Goal: Task Accomplishment & Management: Manage account settings

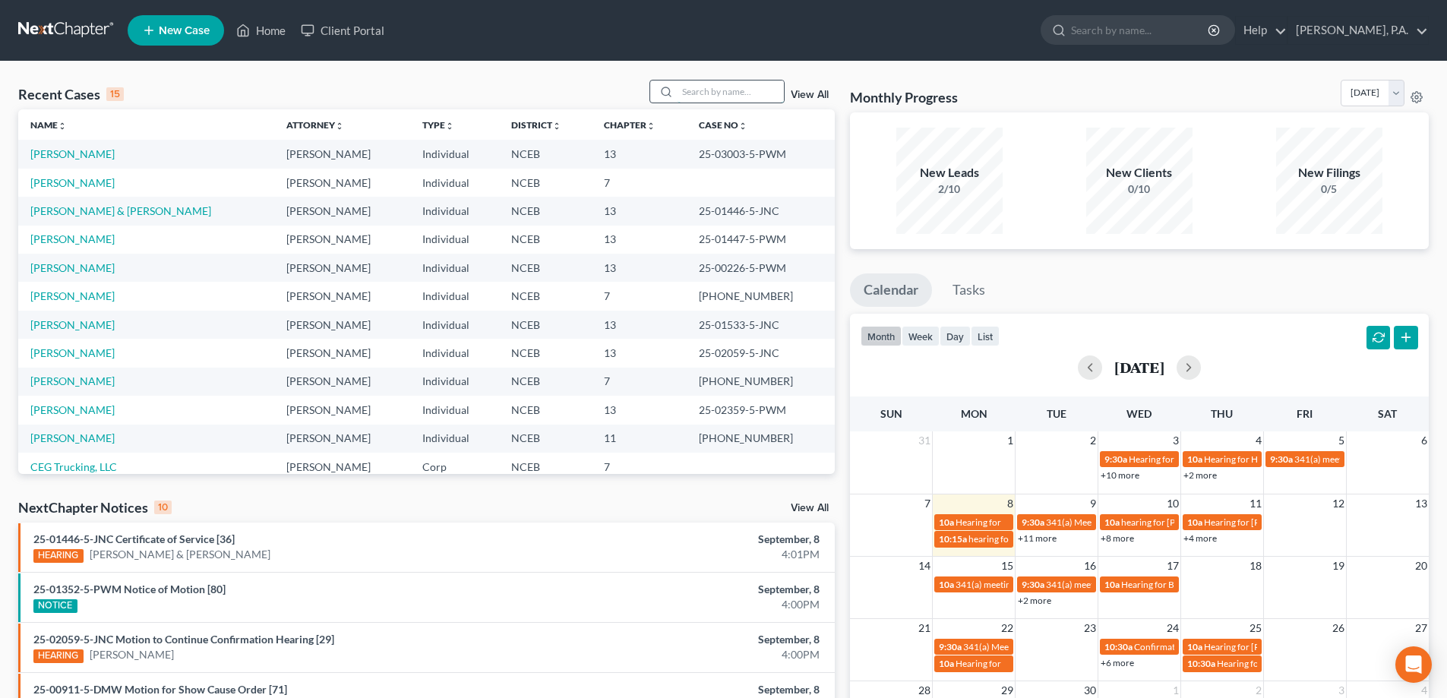
click at [735, 87] on input "search" at bounding box center [730, 92] width 106 height 22
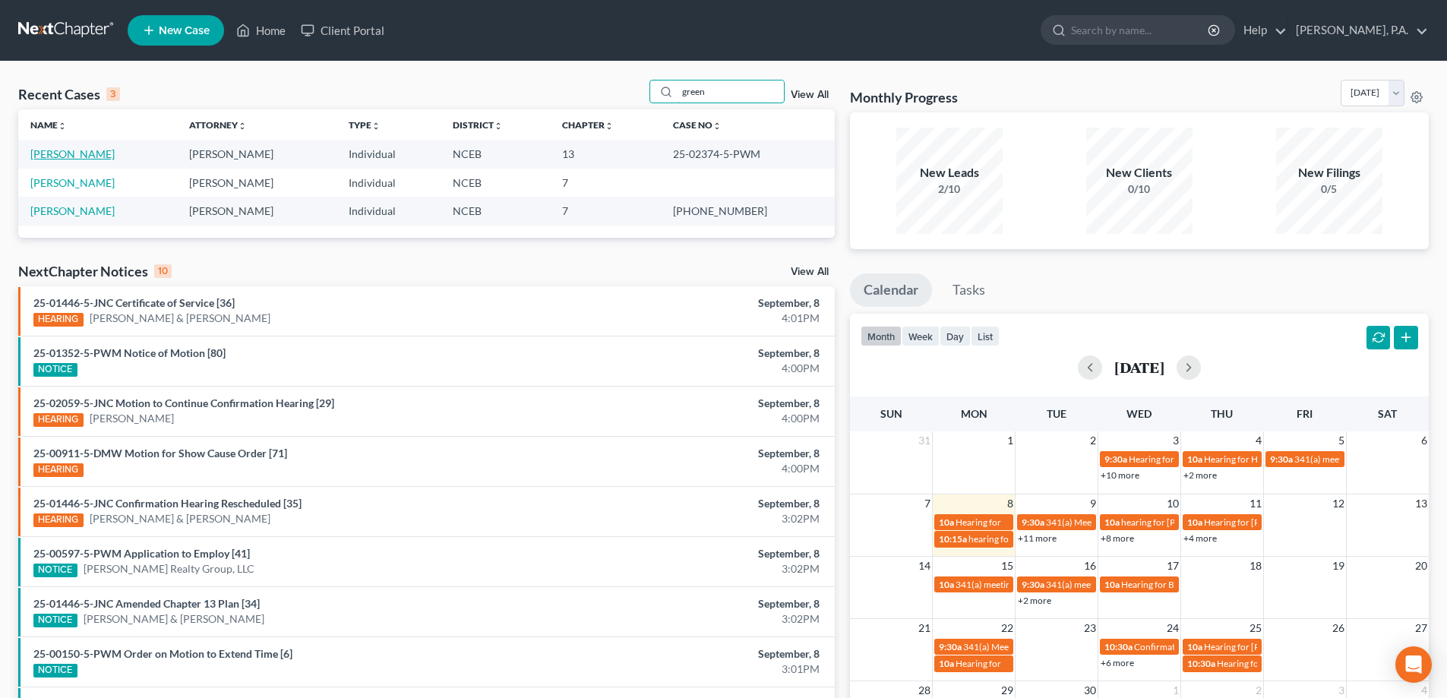
type input "green"
click at [101, 157] on link "[PERSON_NAME]" at bounding box center [72, 153] width 84 height 13
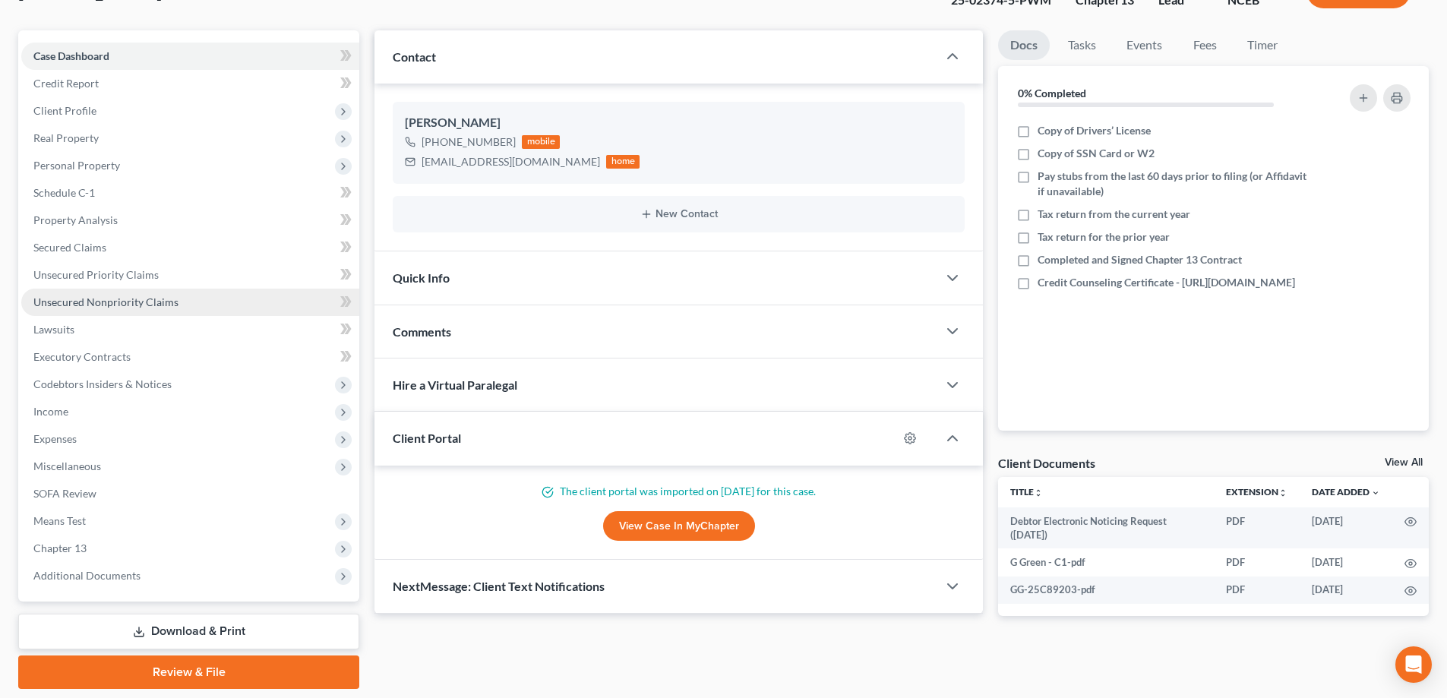
scroll to position [152, 0]
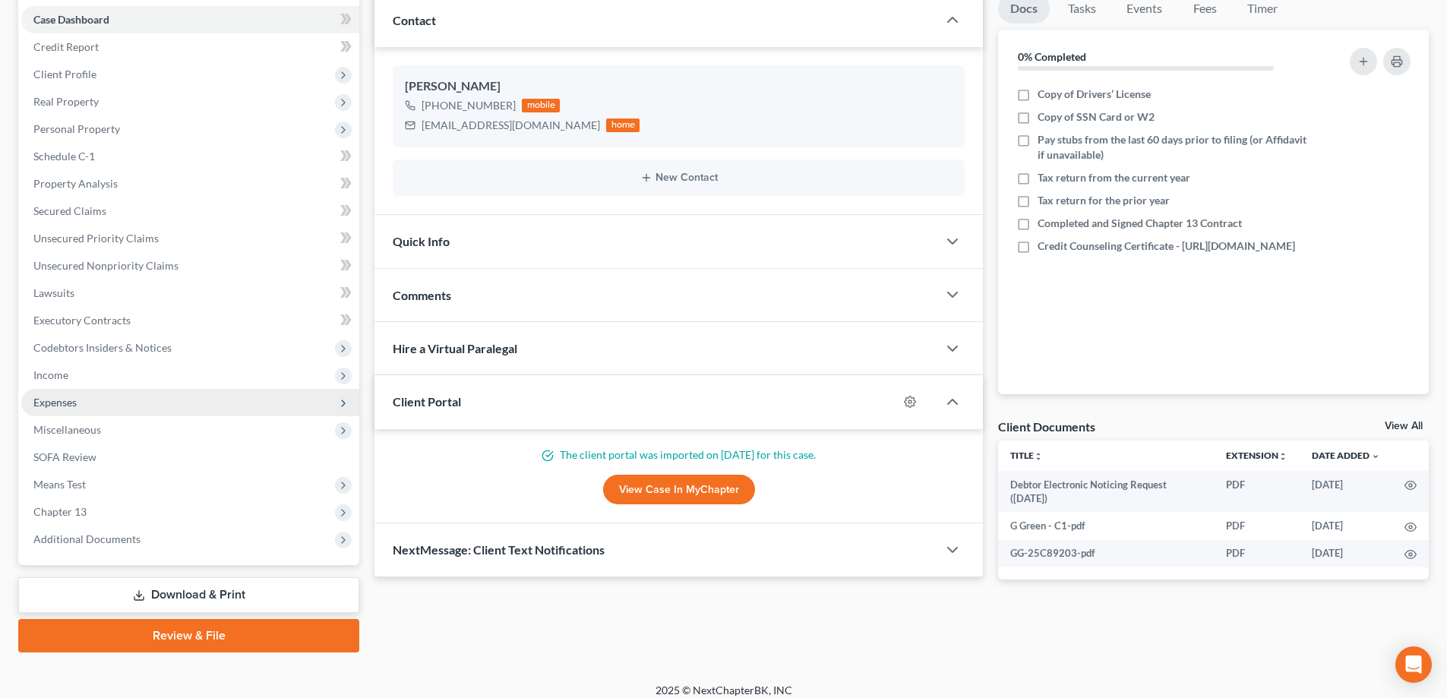
click at [110, 406] on span "Expenses" at bounding box center [190, 402] width 338 height 27
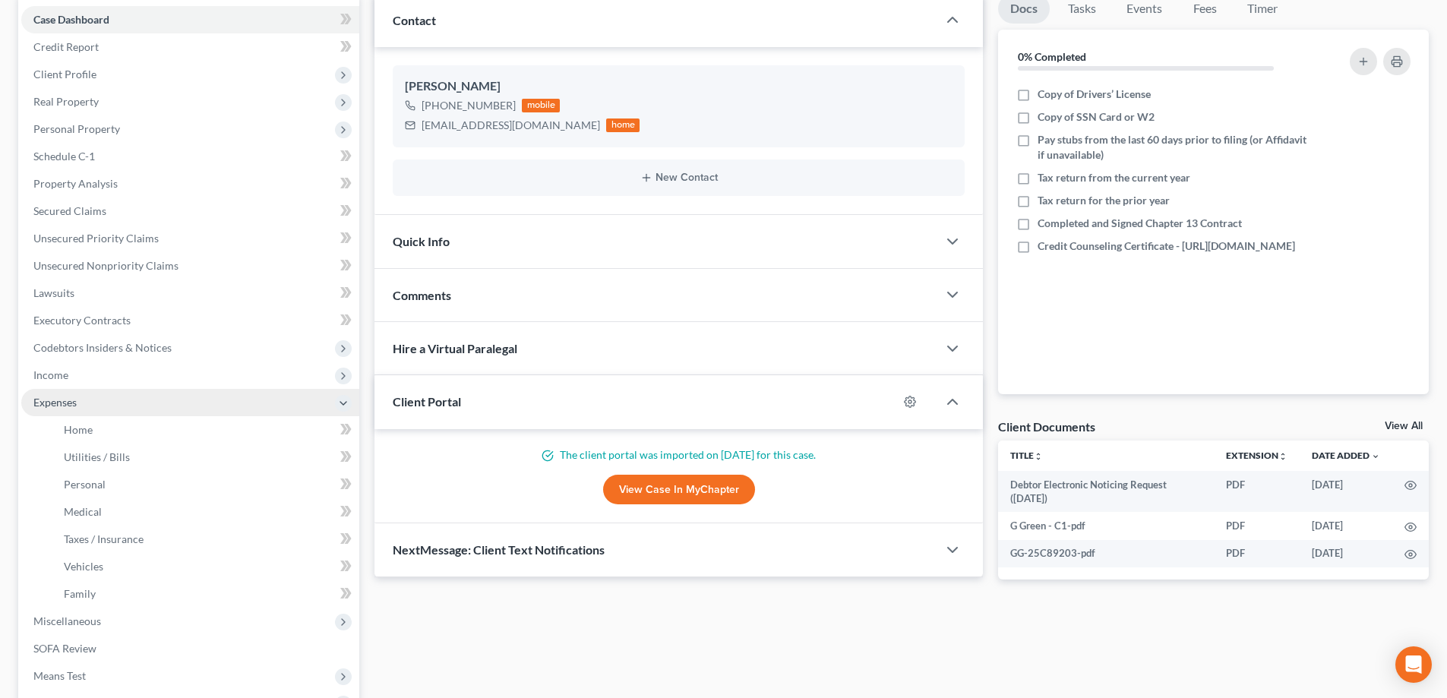
click at [93, 393] on span "Expenses" at bounding box center [190, 402] width 338 height 27
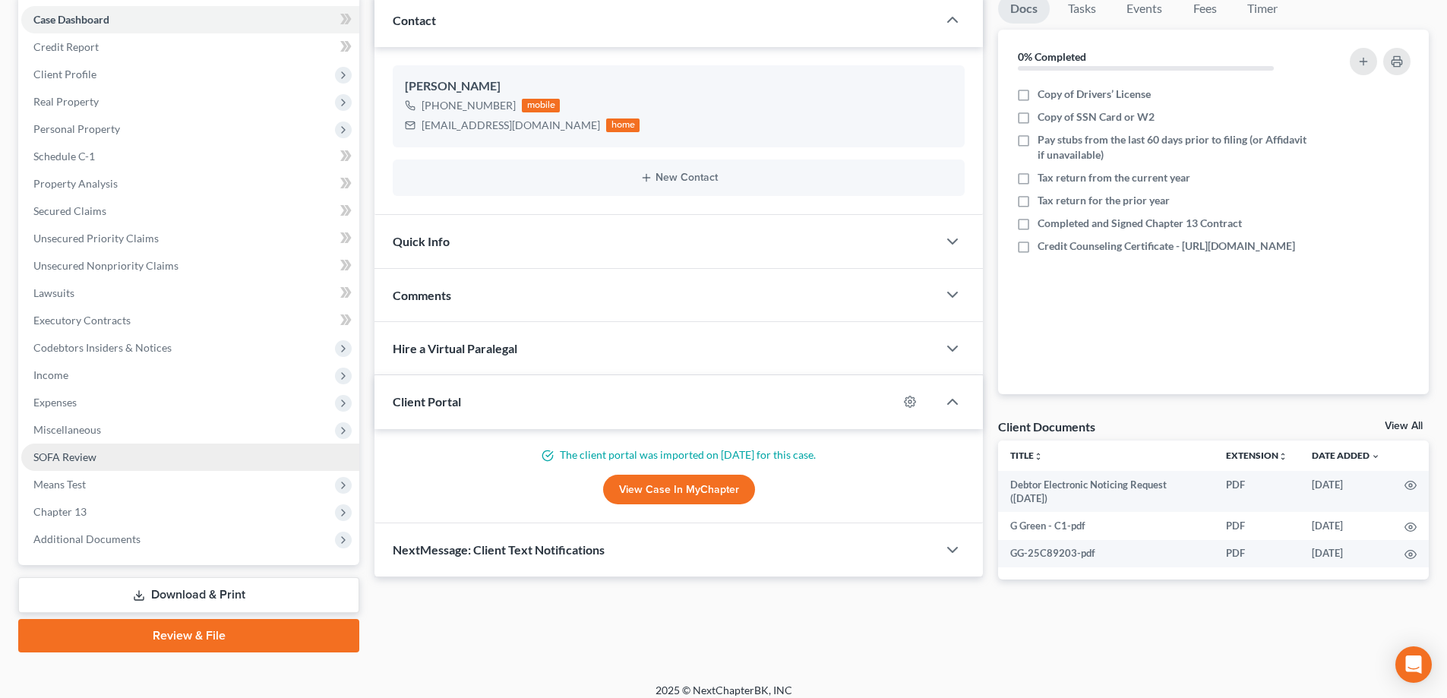
click at [106, 455] on link "SOFA Review" at bounding box center [190, 457] width 338 height 27
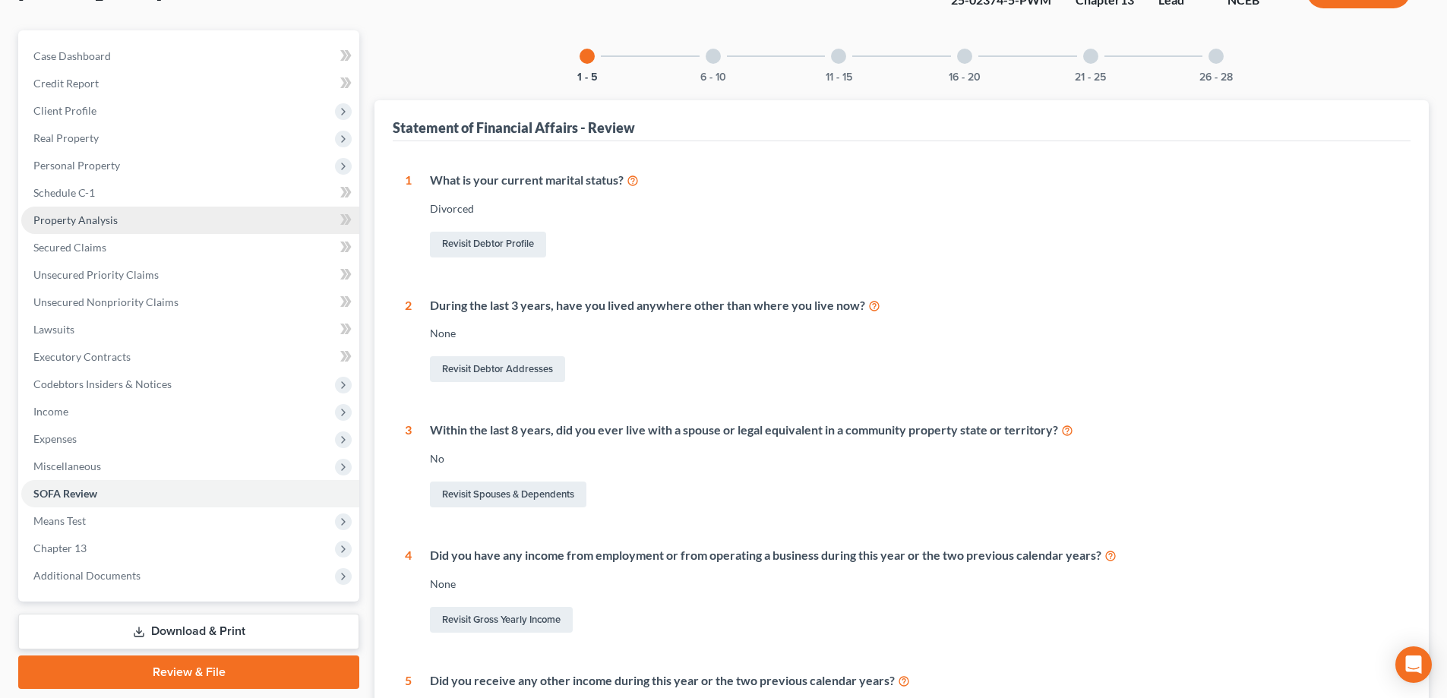
scroll to position [152, 0]
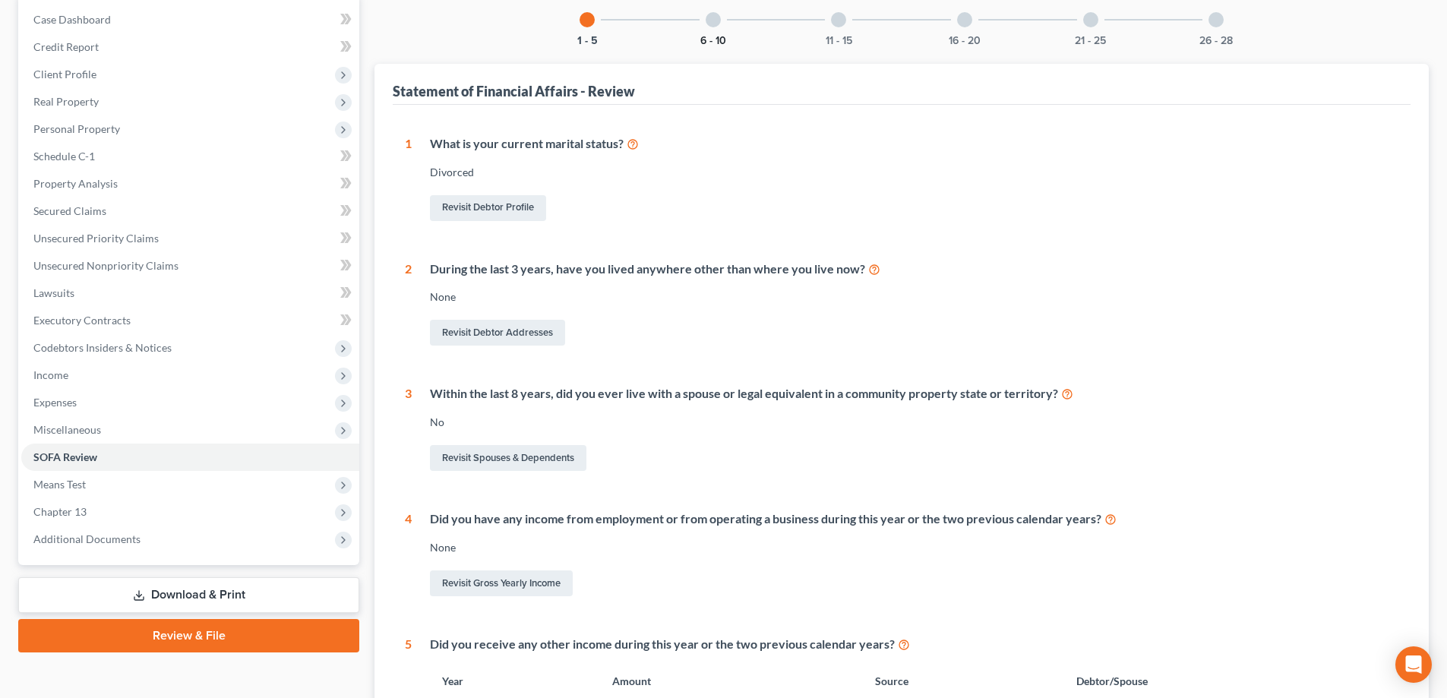
click at [718, 37] on button "6 - 10" at bounding box center [713, 41] width 26 height 11
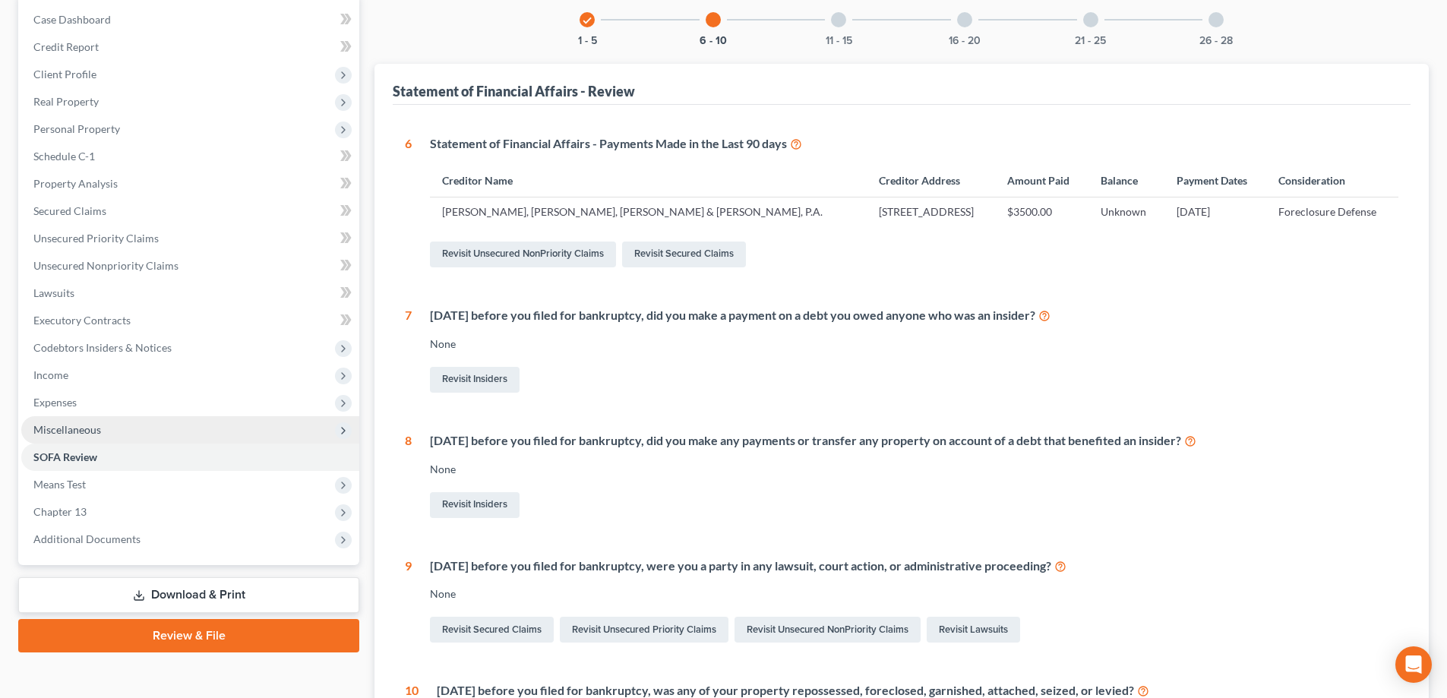
click at [45, 424] on span "Miscellaneous" at bounding box center [67, 429] width 68 height 13
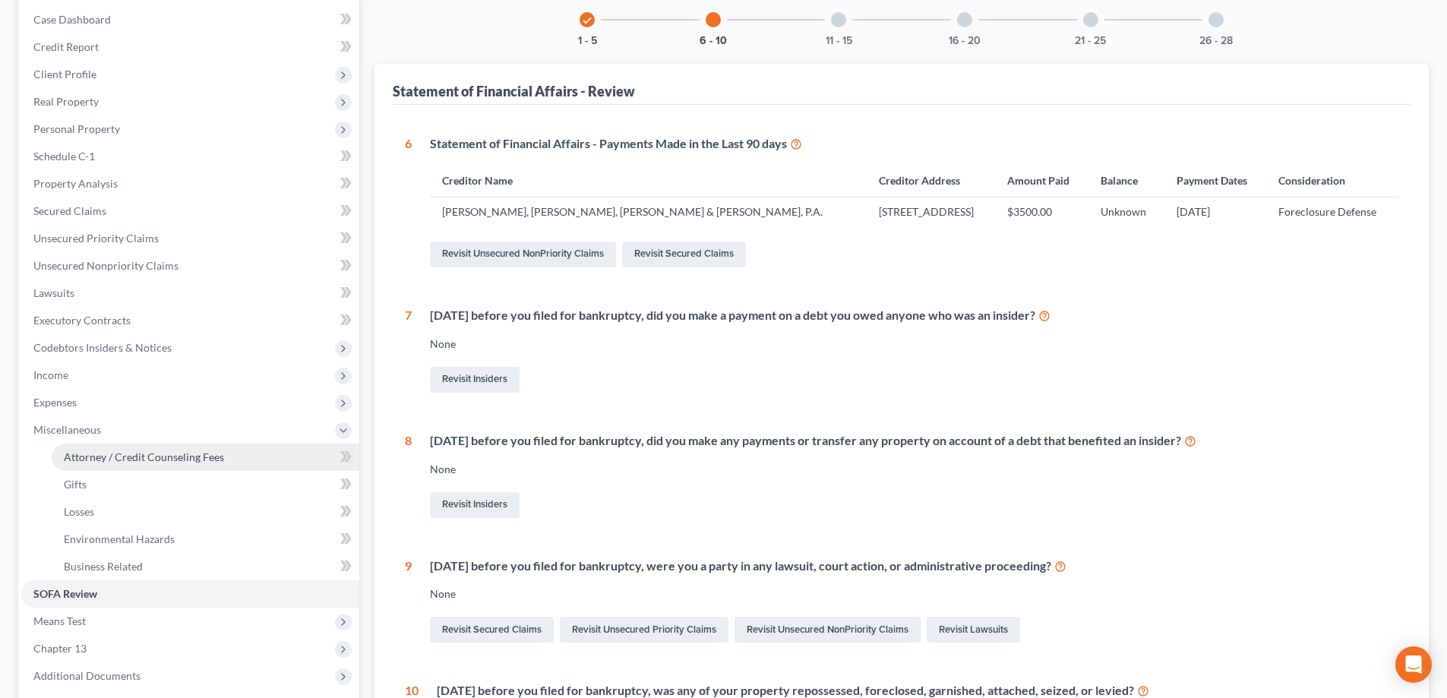
click at [78, 449] on link "Attorney / Credit Counseling Fees" at bounding box center [206, 457] width 308 height 27
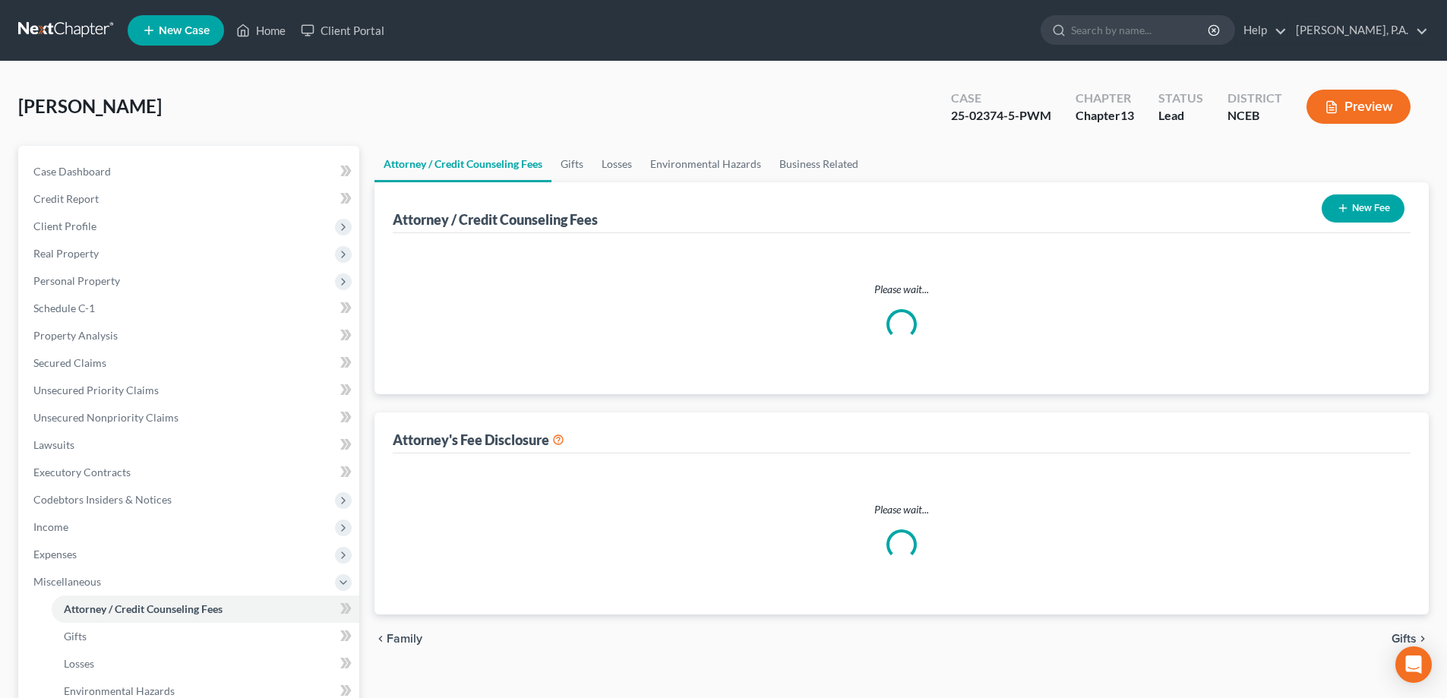
select select "0"
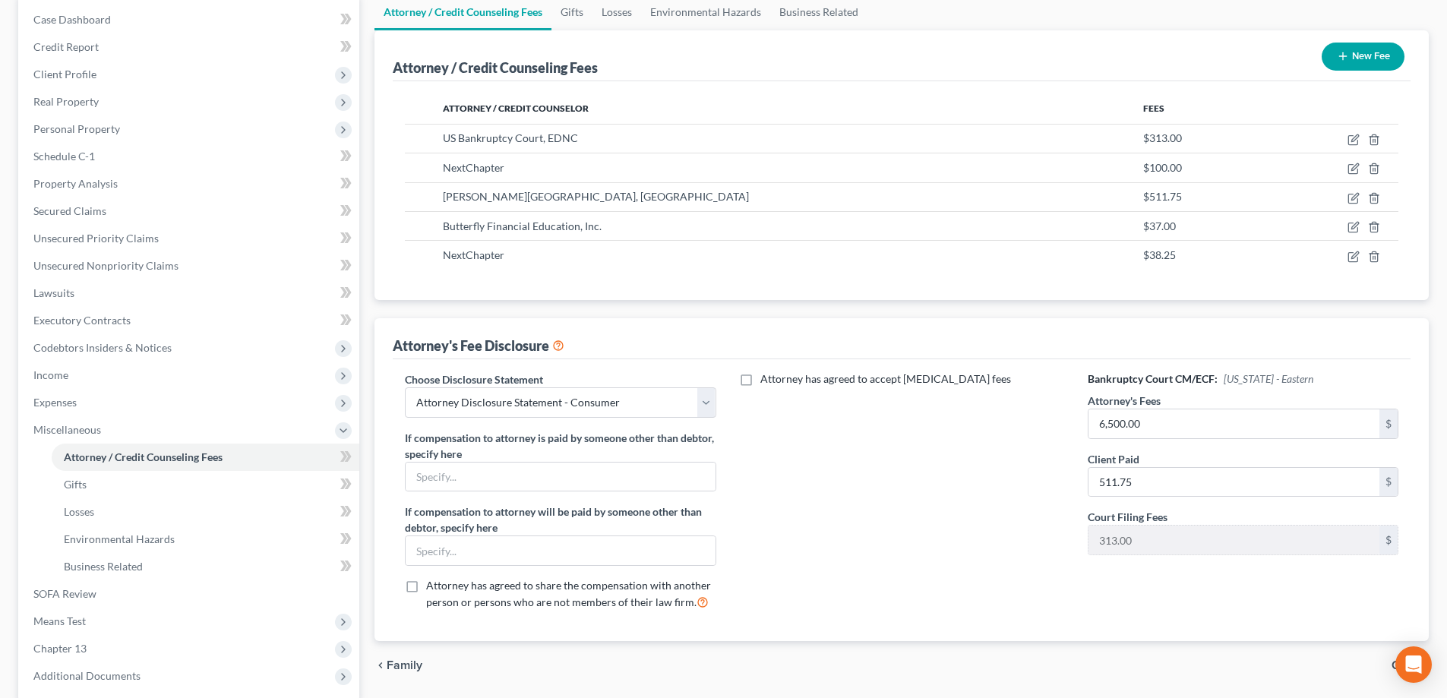
scroll to position [301, 0]
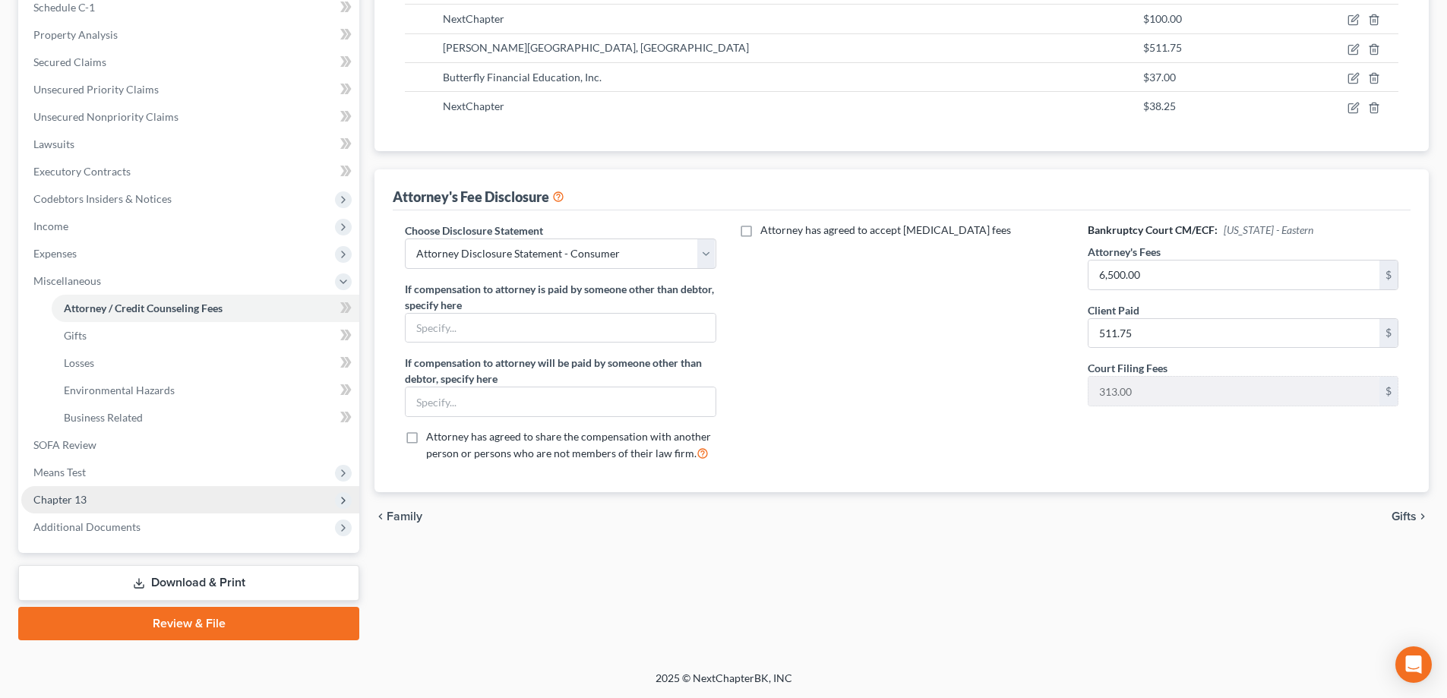
click at [137, 495] on span "Chapter 13" at bounding box center [190, 499] width 338 height 27
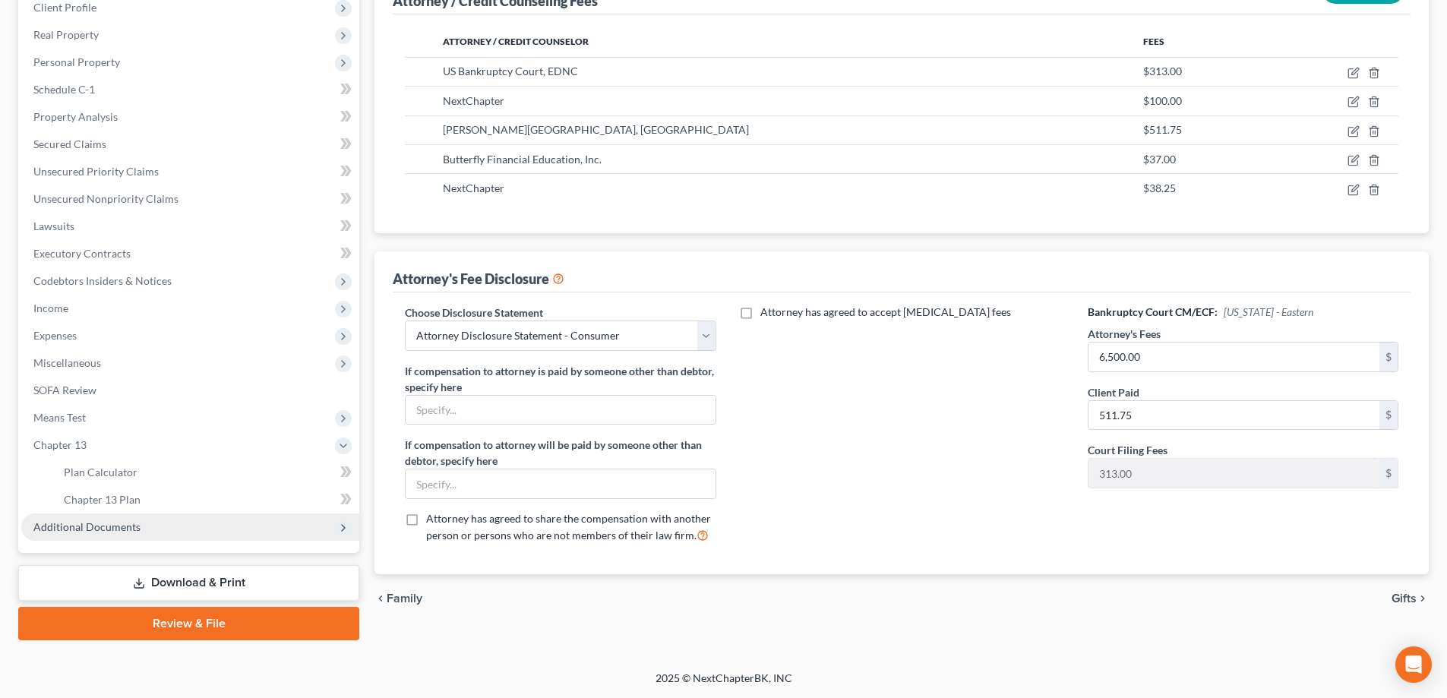
scroll to position [219, 0]
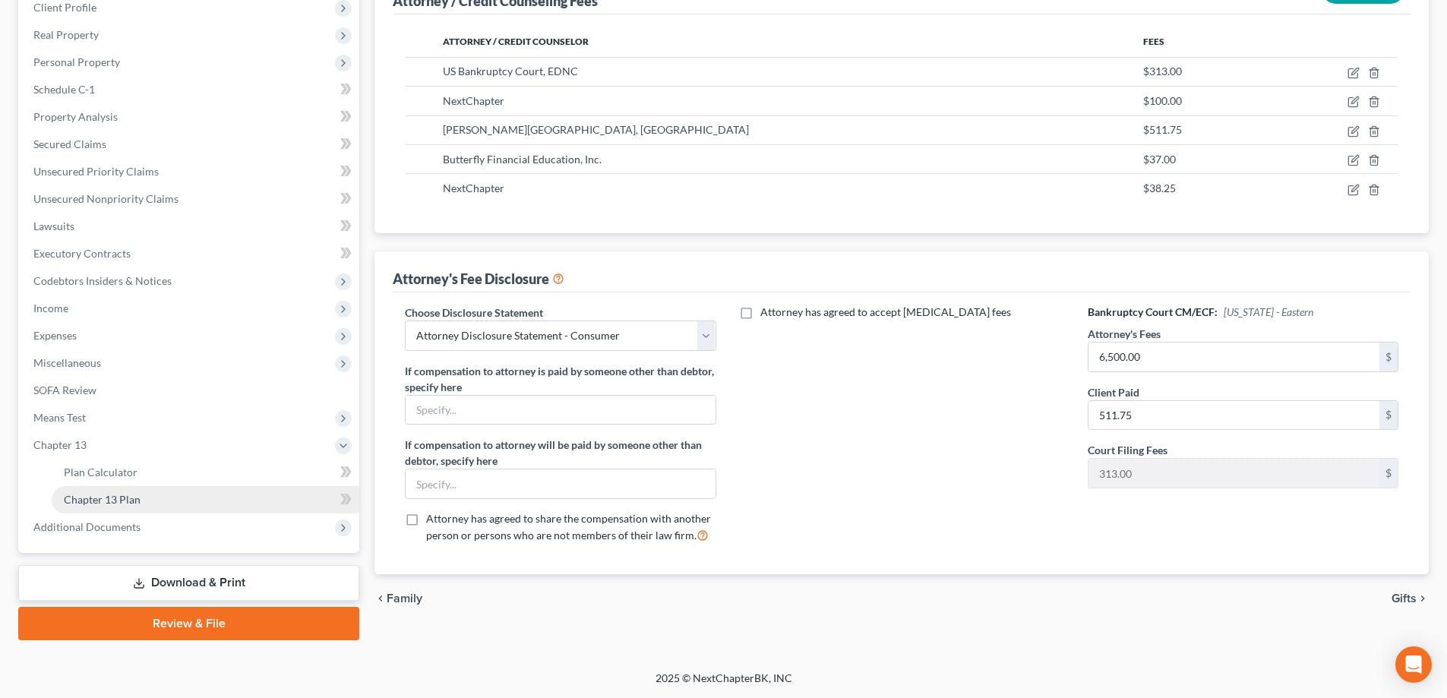
click at [232, 492] on link "Chapter 13 Plan" at bounding box center [206, 499] width 308 height 27
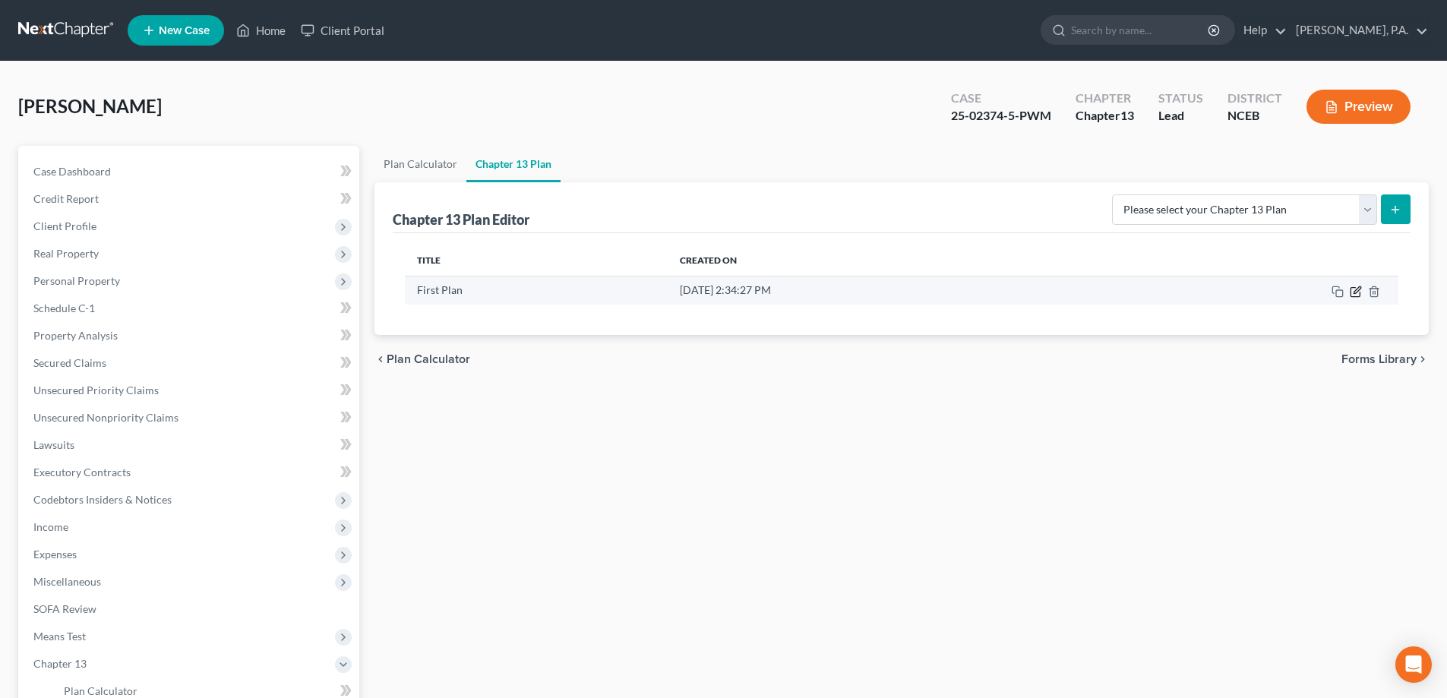
click at [1353, 286] on icon "button" at bounding box center [1356, 292] width 12 height 12
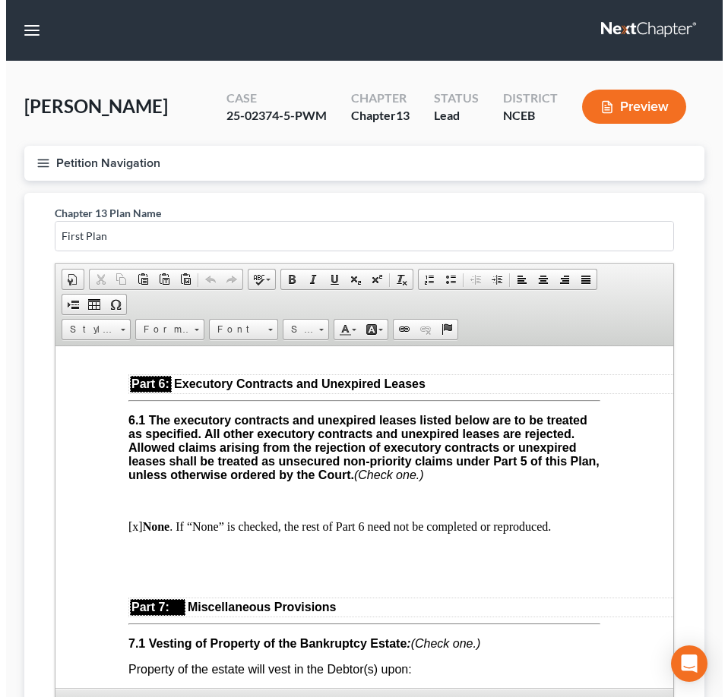
scroll to position [4812, 0]
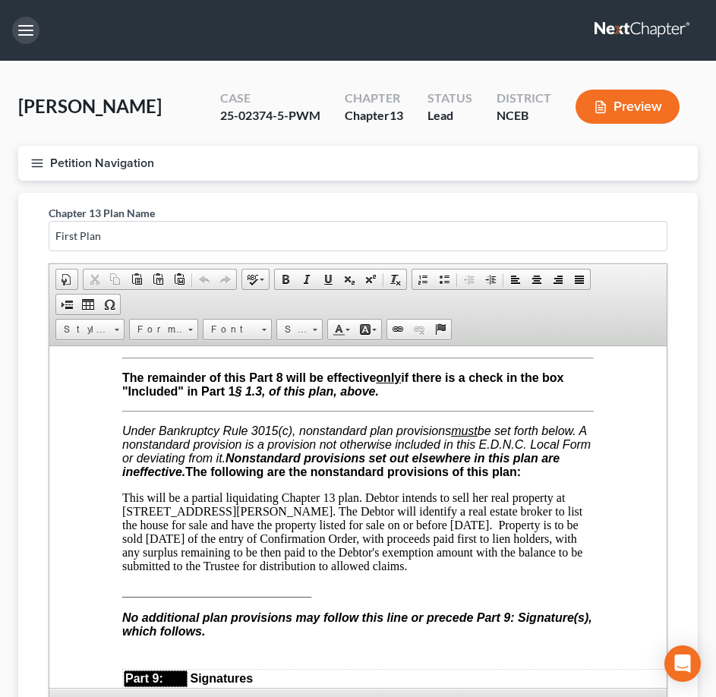
click at [22, 28] on button "button" at bounding box center [25, 30] width 27 height 27
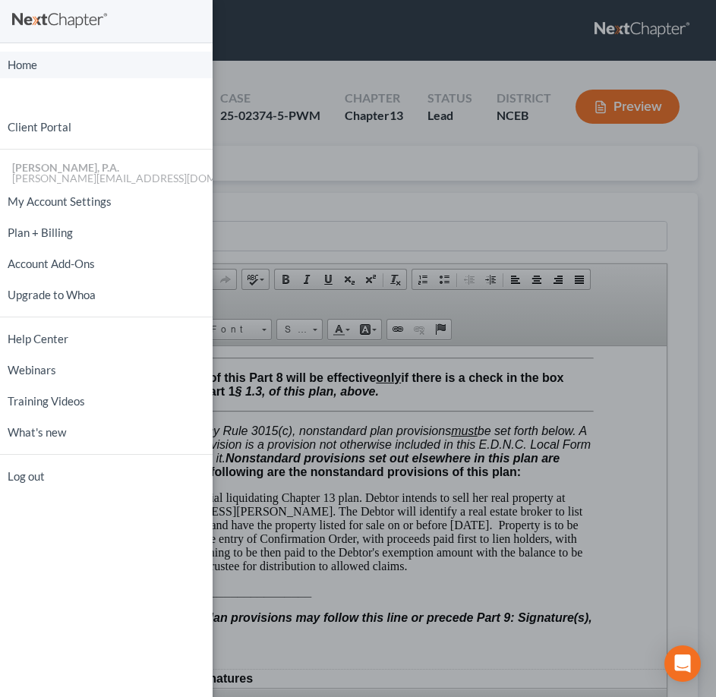
click at [26, 69] on link "Home" at bounding box center [106, 65] width 213 height 27
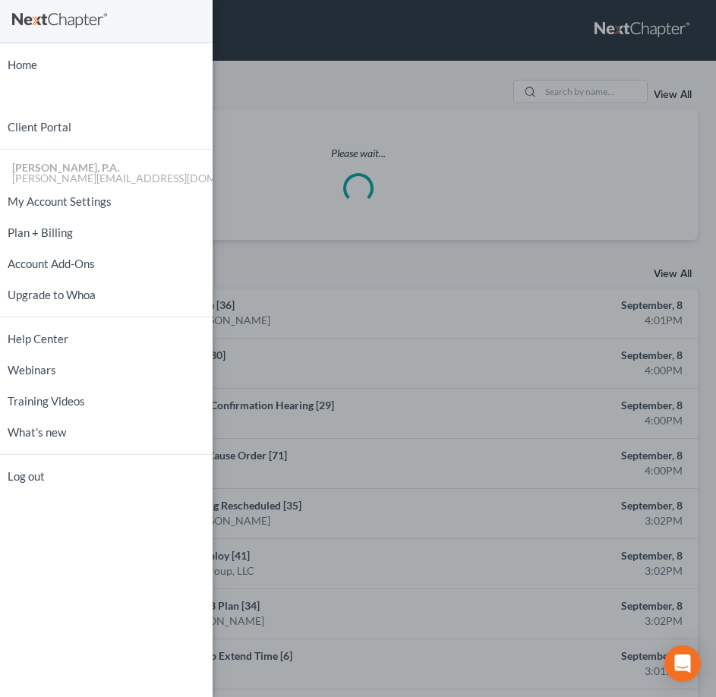
click at [347, 91] on div "Home New Case Client Portal [PERSON_NAME], P.A. [PERSON_NAME][EMAIL_ADDRESS][DO…" at bounding box center [358, 348] width 716 height 697
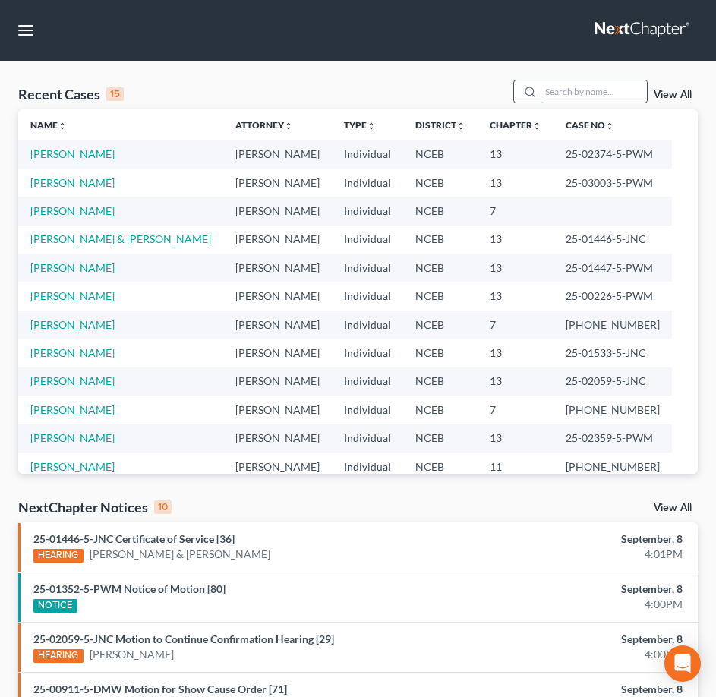
click at [545, 93] on input "search" at bounding box center [594, 92] width 106 height 22
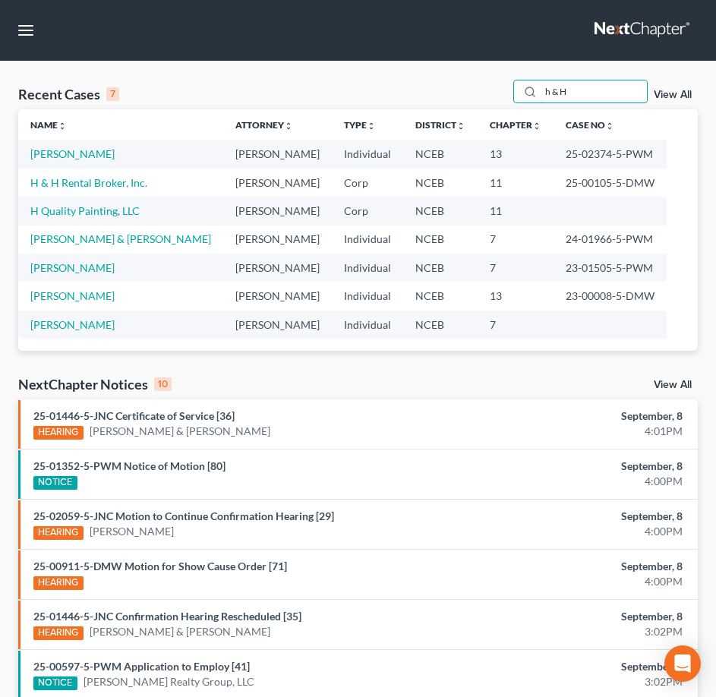
type input "h & H"
click at [86, 192] on td "H & H Rental Broker, Inc." at bounding box center [120, 183] width 205 height 28
click at [83, 187] on link "H & H Rental Broker, Inc." at bounding box center [88, 182] width 117 height 13
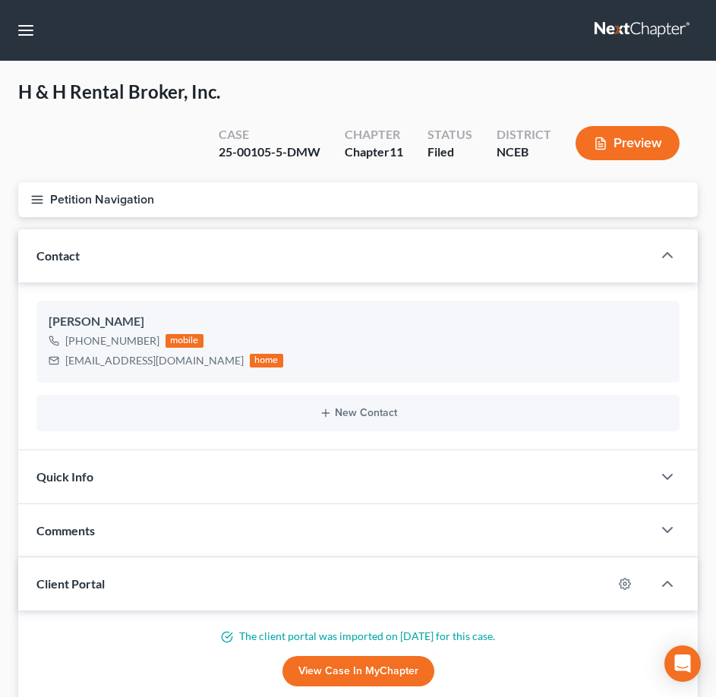
click at [36, 195] on icon "button" at bounding box center [37, 200] width 14 height 14
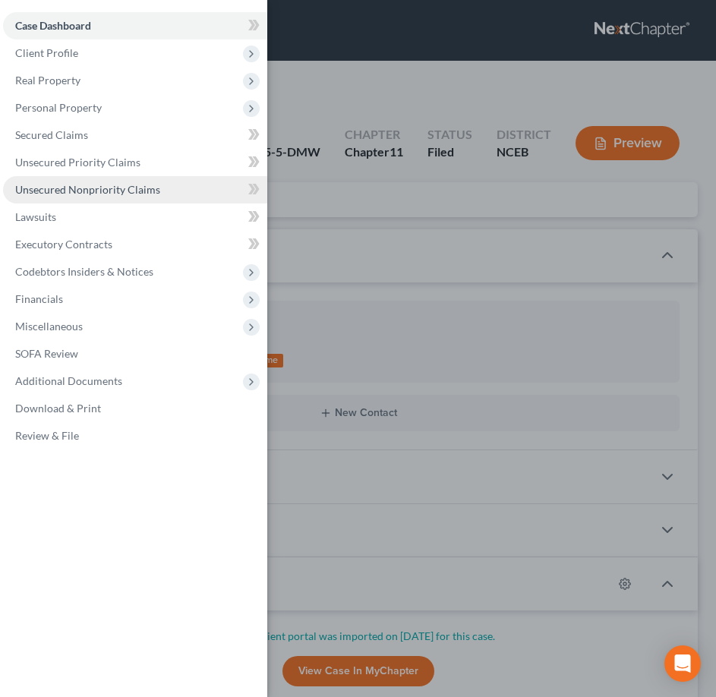
click at [139, 195] on span "Unsecured Nonpriority Claims" at bounding box center [87, 189] width 145 height 13
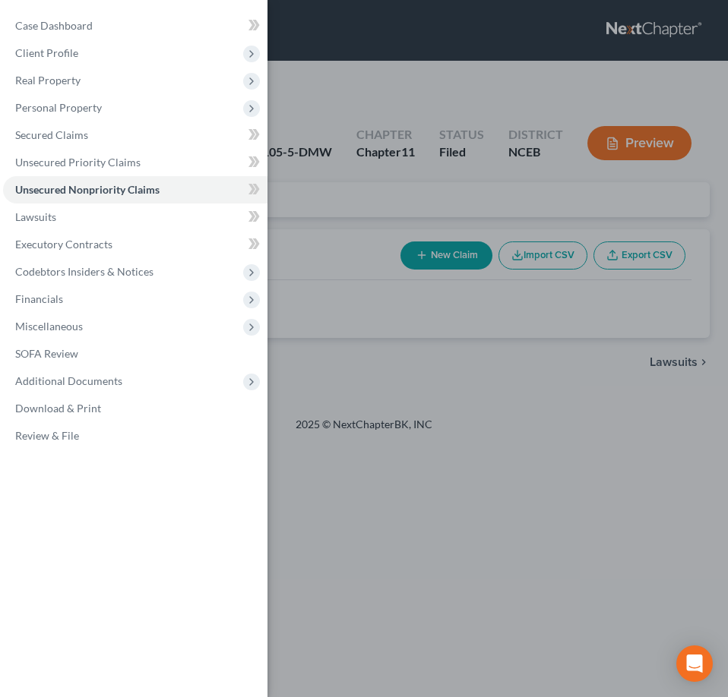
click at [315, 106] on div "Case Dashboard Payments Invoices Payments Payments Credit Report Client Profile" at bounding box center [364, 348] width 728 height 697
